Goal: Task Accomplishment & Management: Manage account settings

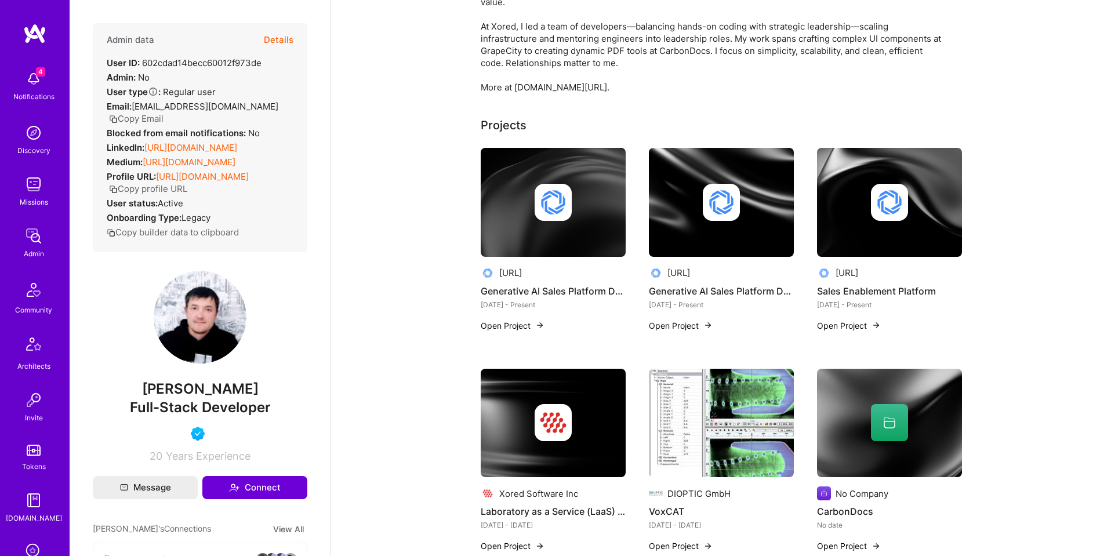
click at [278, 36] on button "Details" at bounding box center [279, 40] width 30 height 34
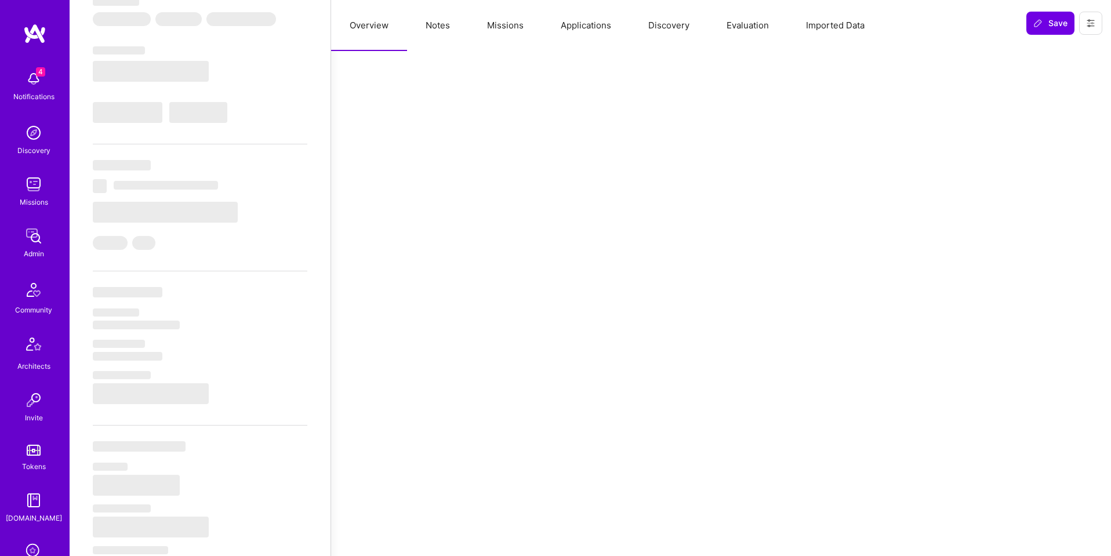
click at [506, 28] on button "Missions" at bounding box center [505, 25] width 74 height 51
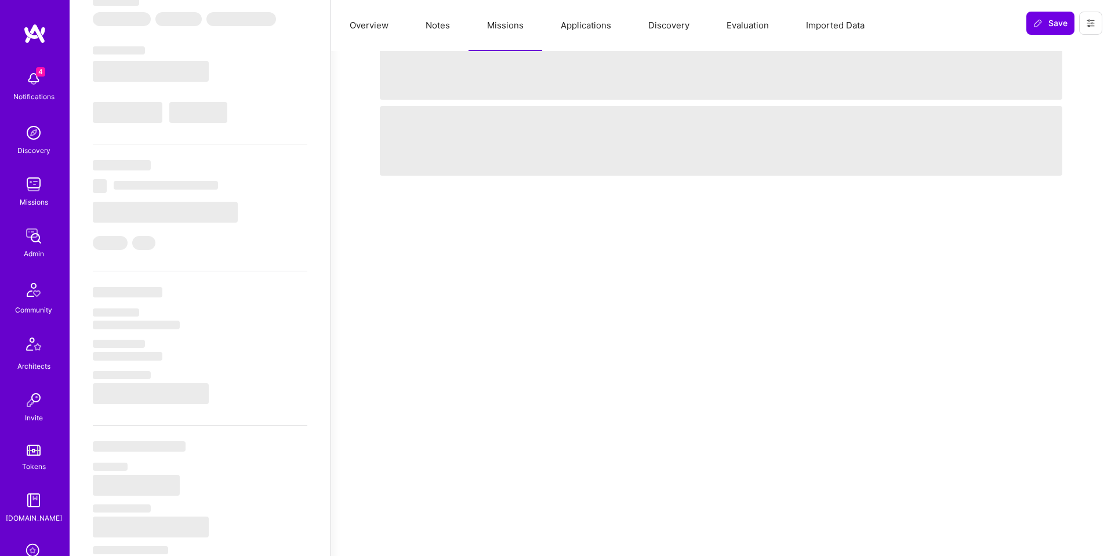
select select "Right Now"
select select "5"
select select "4"
select select "6"
select select "7"
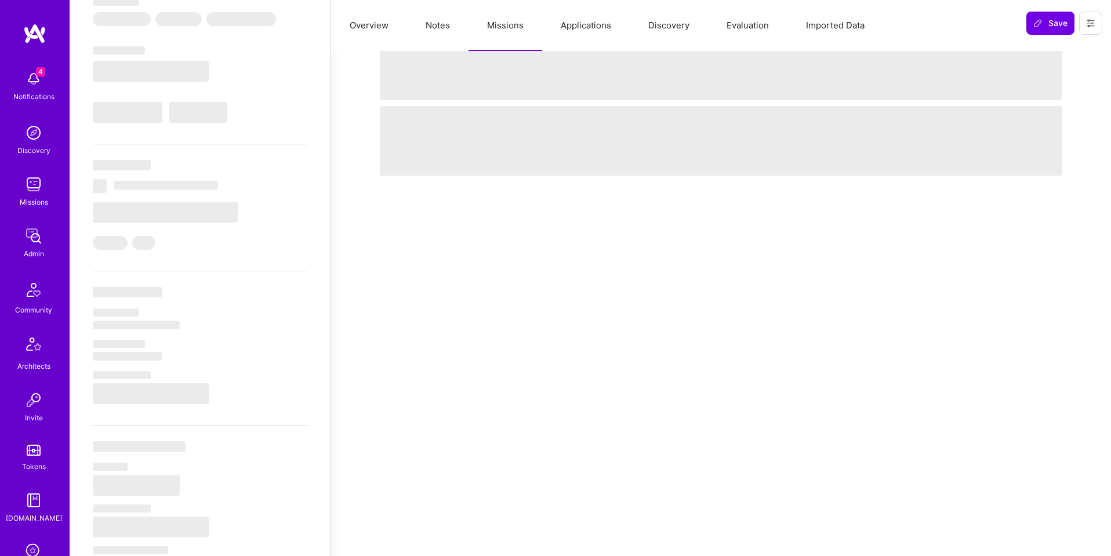
select select "RU"
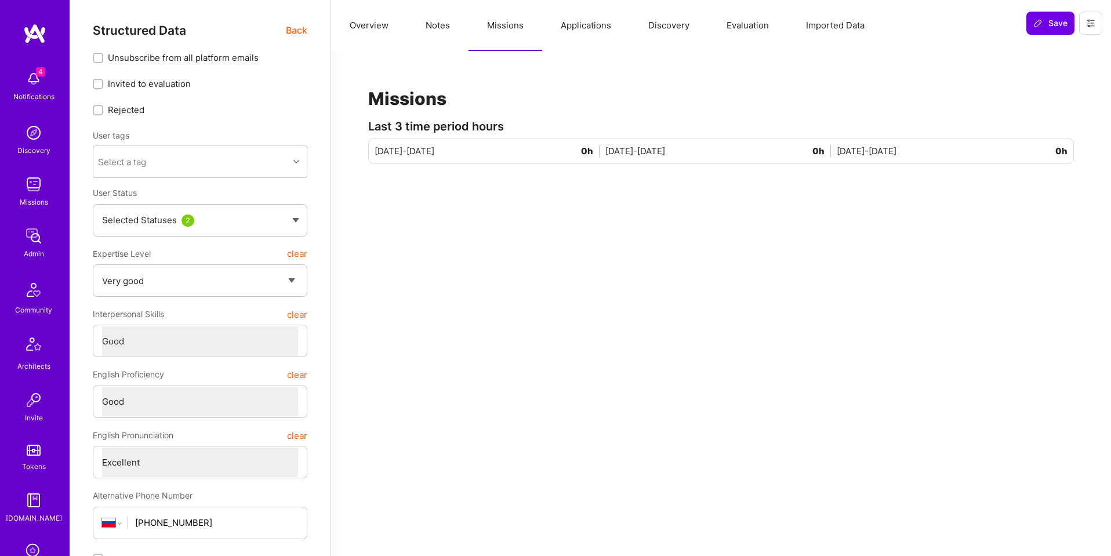
click at [586, 32] on button "Applications" at bounding box center [586, 25] width 88 height 51
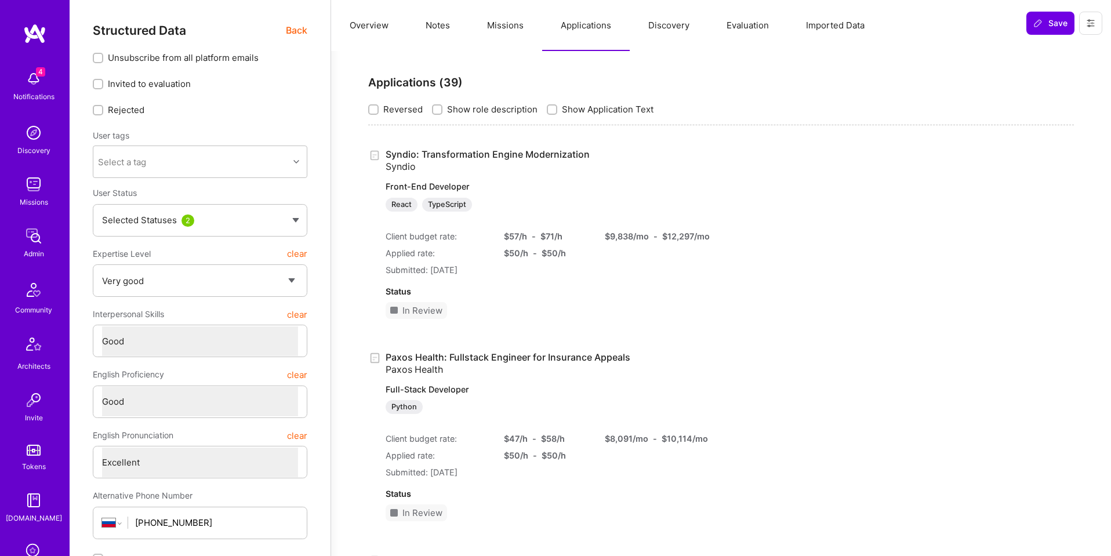
click at [437, 28] on button "Notes" at bounding box center [437, 25] width 61 height 51
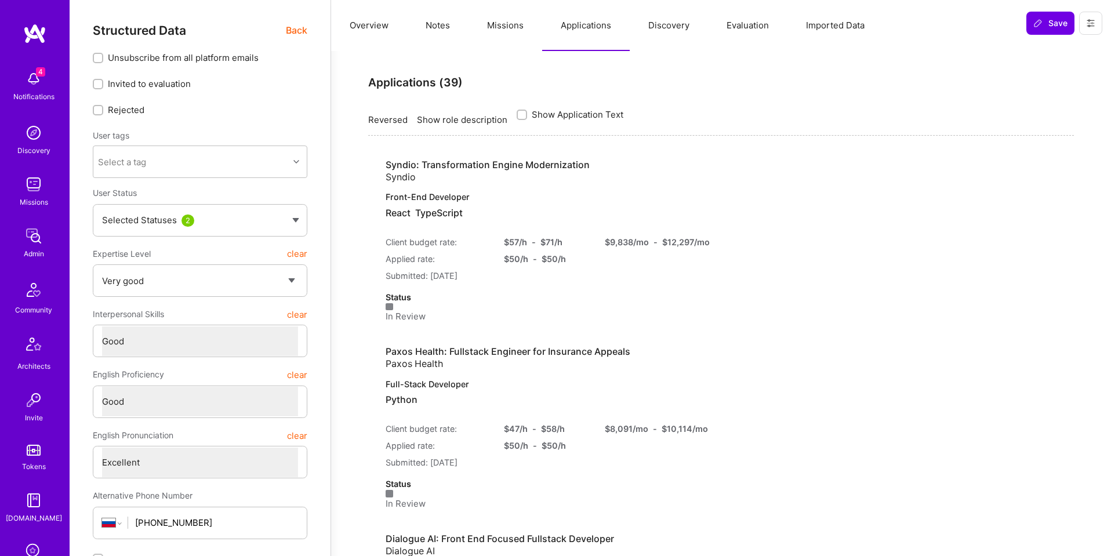
type textarea "x"
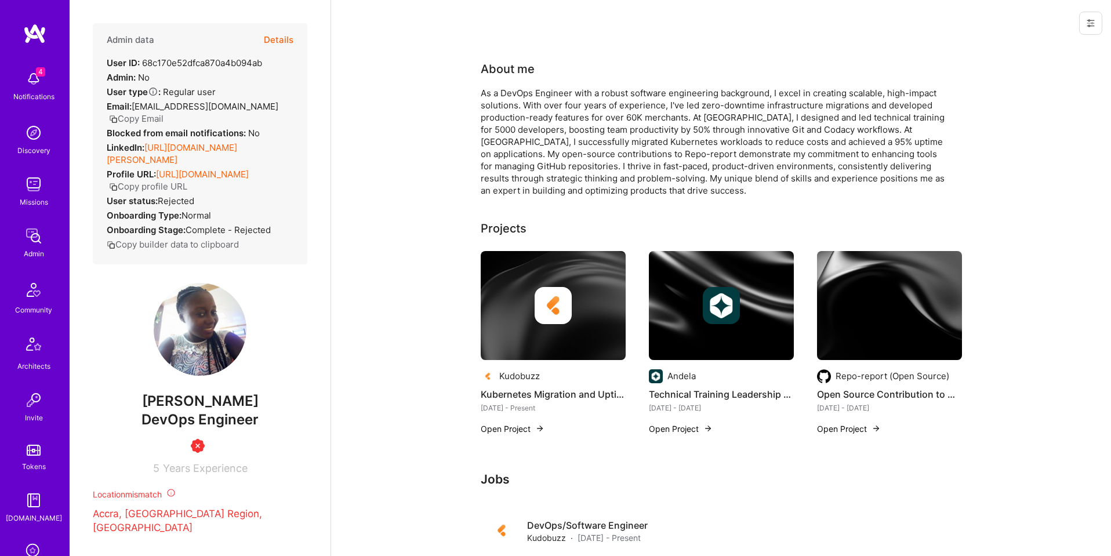
scroll to position [93, 0]
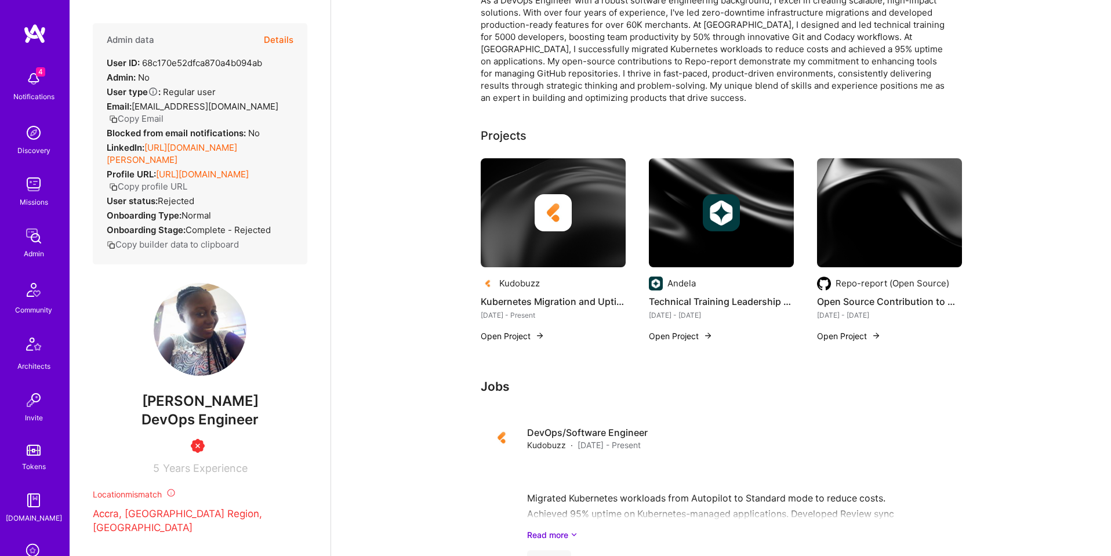
click at [274, 34] on button "Details" at bounding box center [279, 40] width 30 height 34
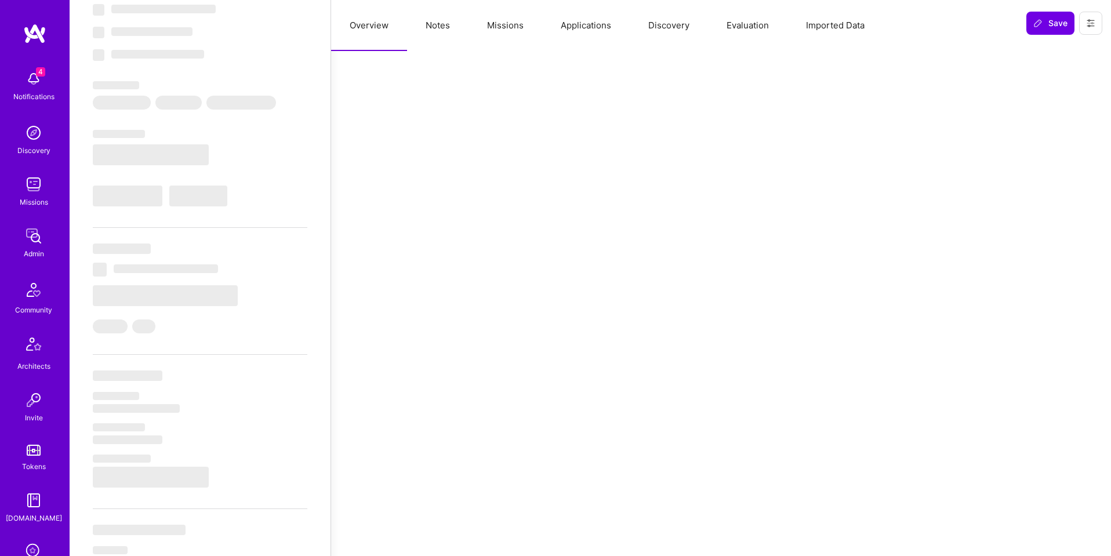
select select "Insufficient"
select select "US"
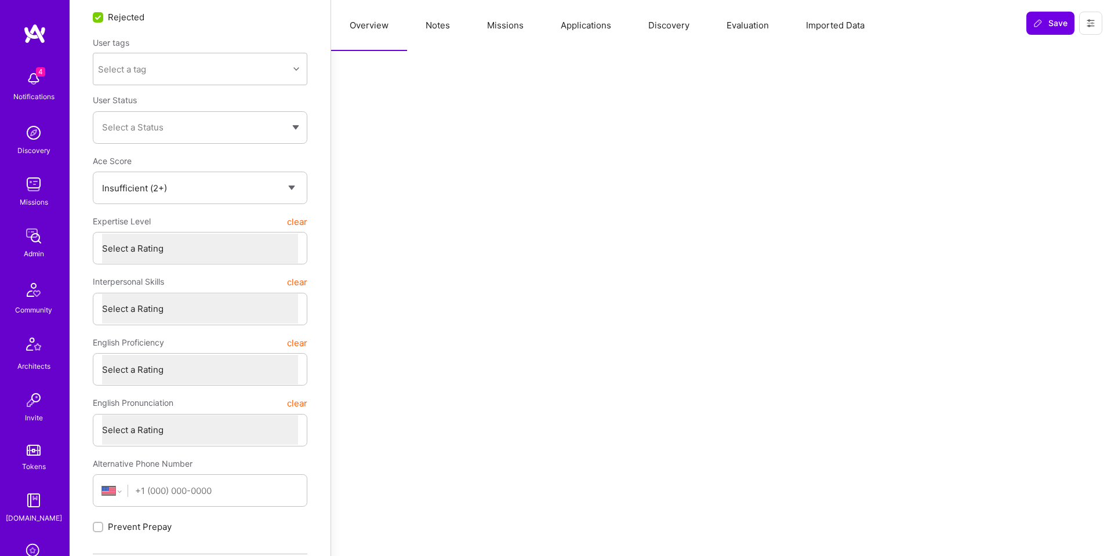
click at [511, 29] on button "Missions" at bounding box center [505, 25] width 74 height 51
click at [613, 29] on button "Applications" at bounding box center [586, 25] width 88 height 51
click at [453, 24] on button "Notes" at bounding box center [437, 25] width 61 height 51
type textarea "x"
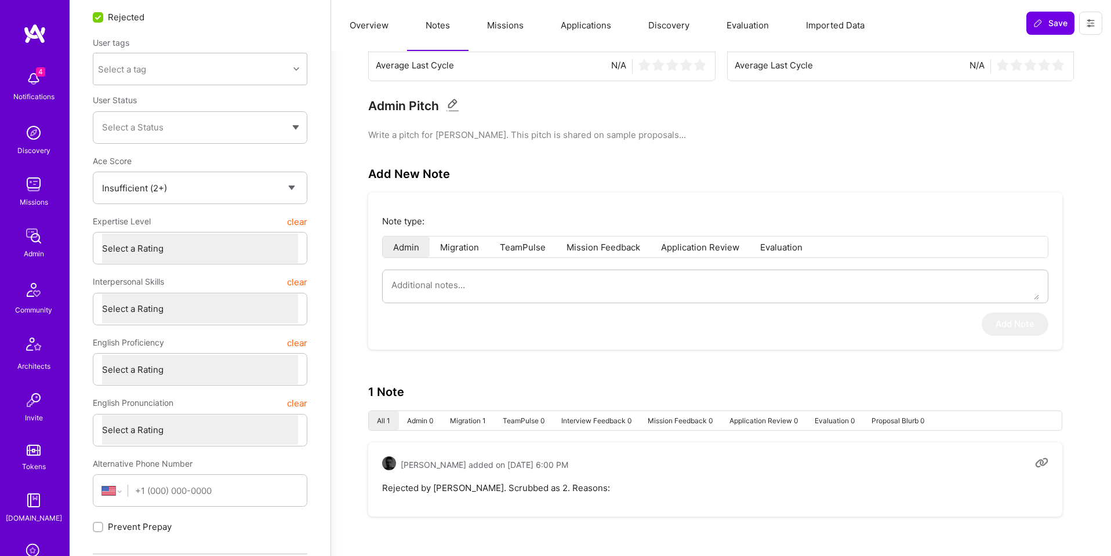
scroll to position [184, 0]
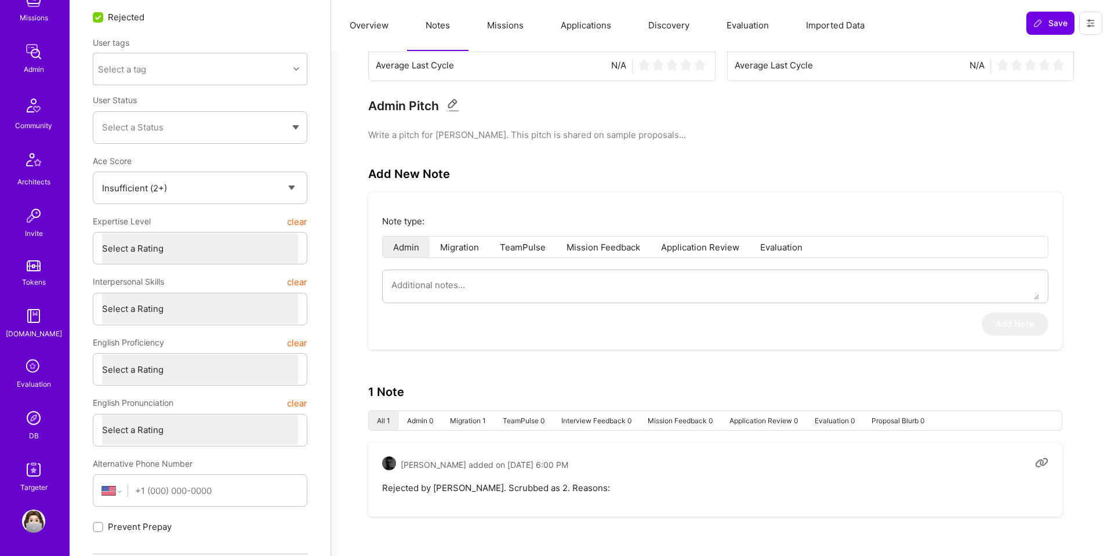
click at [45, 420] on img at bounding box center [33, 417] width 23 height 23
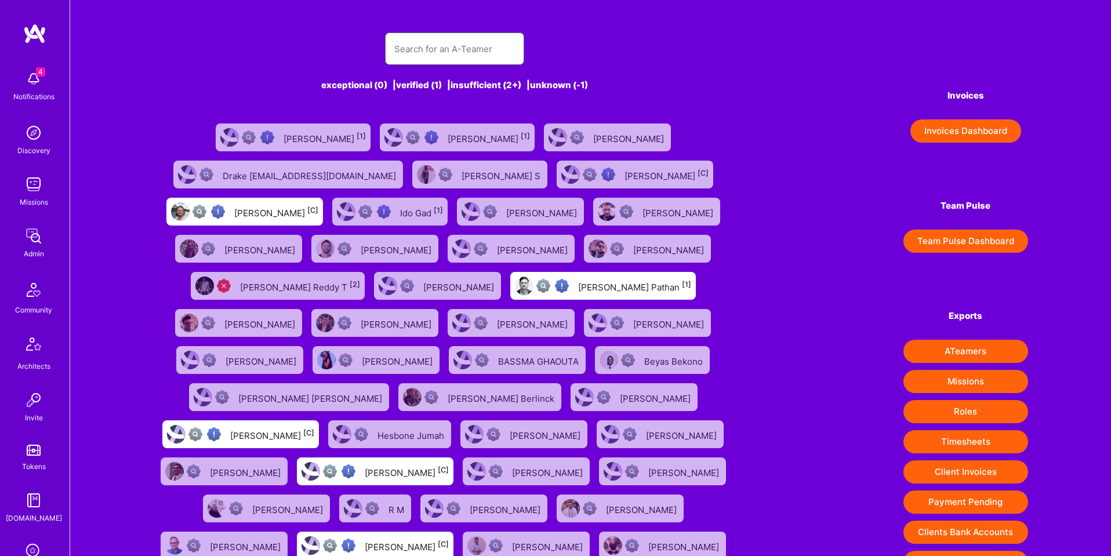
click at [459, 48] on input "text" at bounding box center [454, 49] width 121 height 30
paste input "648212c93316bf5308f9b74e"
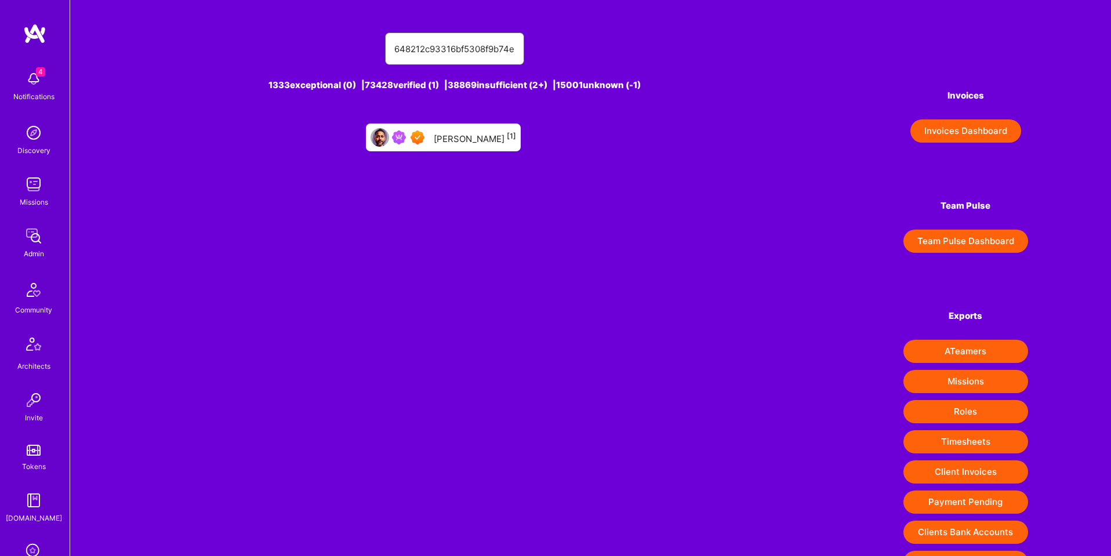
type input "648212c93316bf5308f9b74e"
click at [441, 141] on div "Pooran Panwar [1]" at bounding box center [475, 137] width 82 height 15
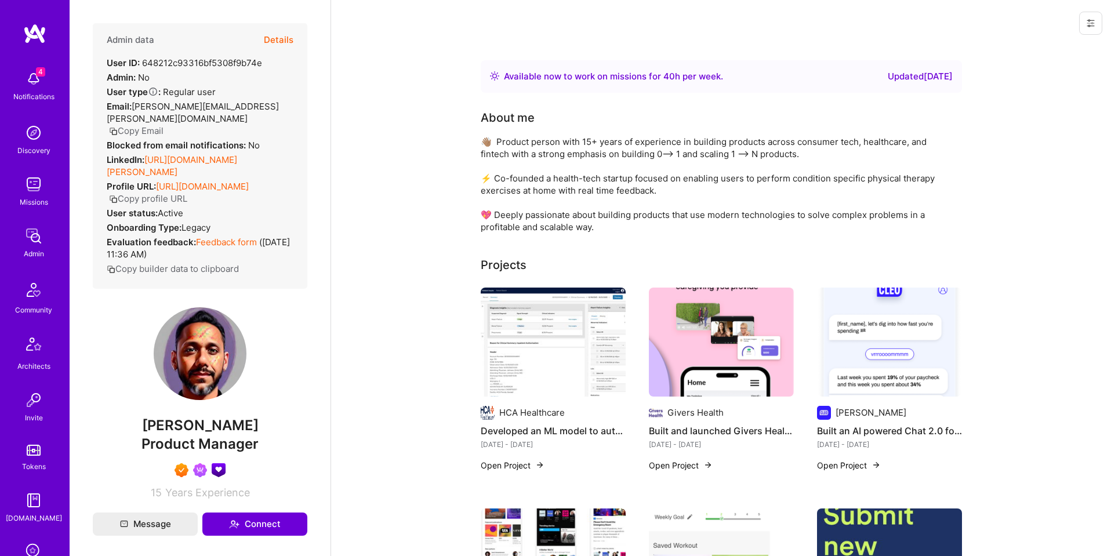
click at [148, 125] on button "Copy Email" at bounding box center [136, 131] width 54 height 12
